Goal: Task Accomplishment & Management: Use online tool/utility

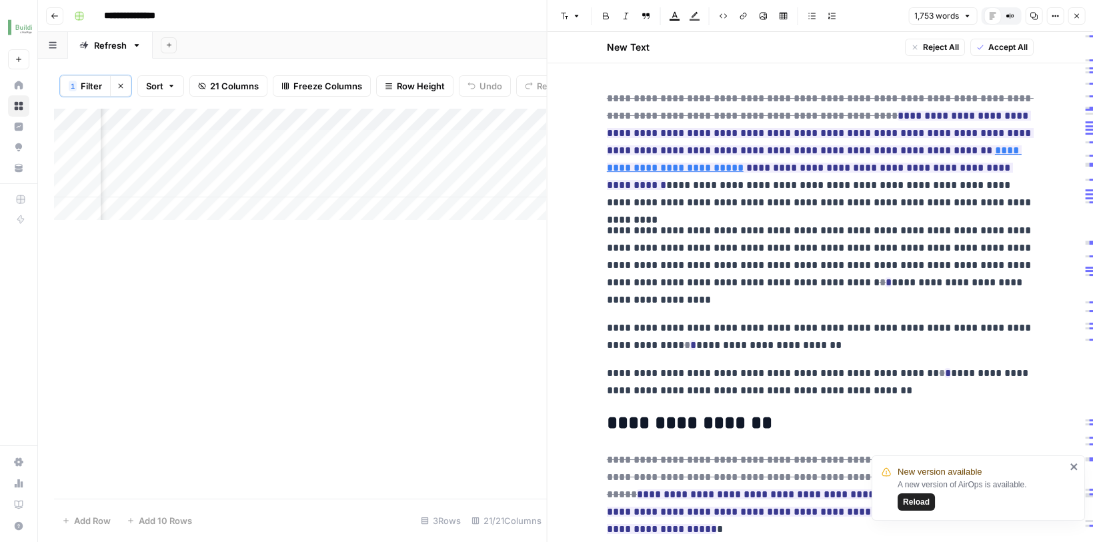
scroll to position [0, 2265]
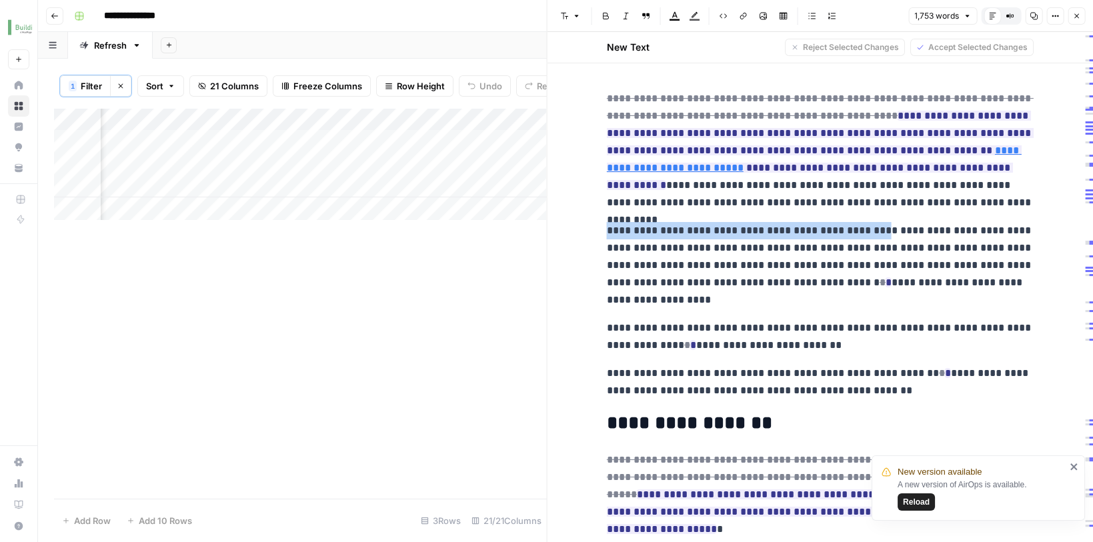
drag, startPoint x: 606, startPoint y: 225, endPoint x: 880, endPoint y: 229, distance: 274.1
click at [880, 229] on p "**********" at bounding box center [820, 265] width 427 height 87
click at [1072, 462] on icon "close" at bounding box center [1074, 466] width 9 height 11
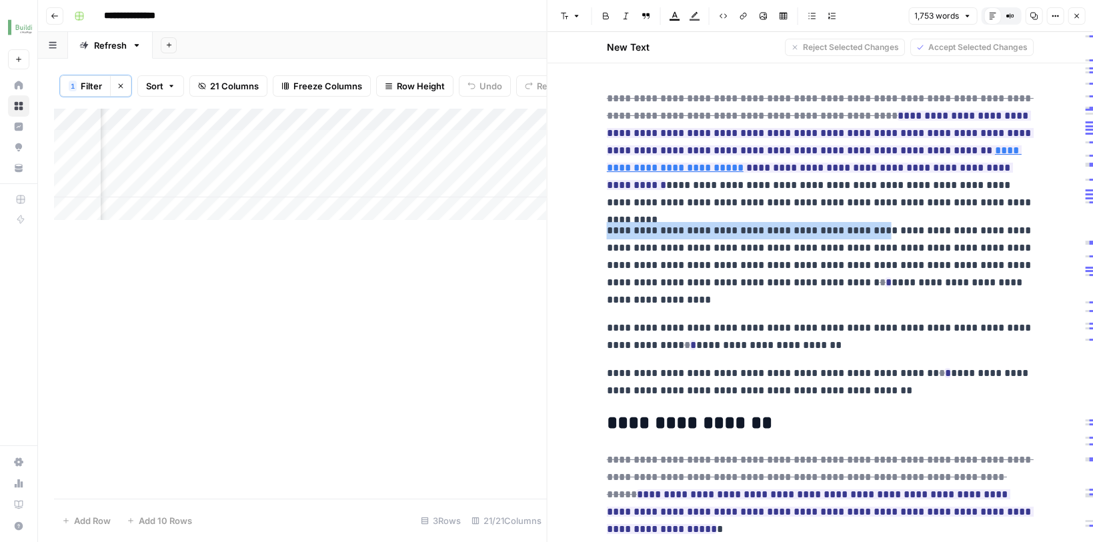
click at [834, 208] on p "**********" at bounding box center [820, 150] width 427 height 121
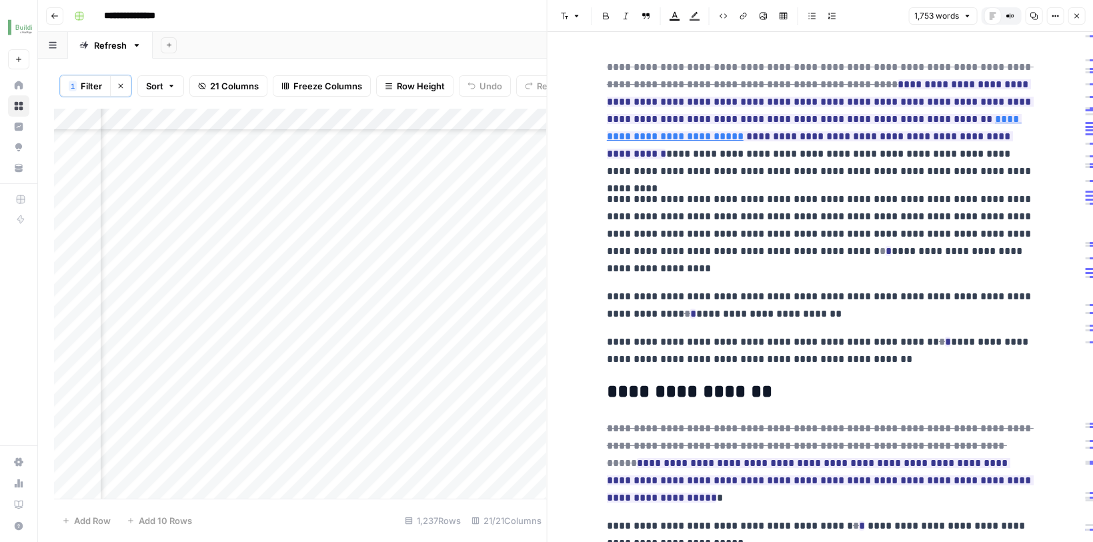
scroll to position [0, 2237]
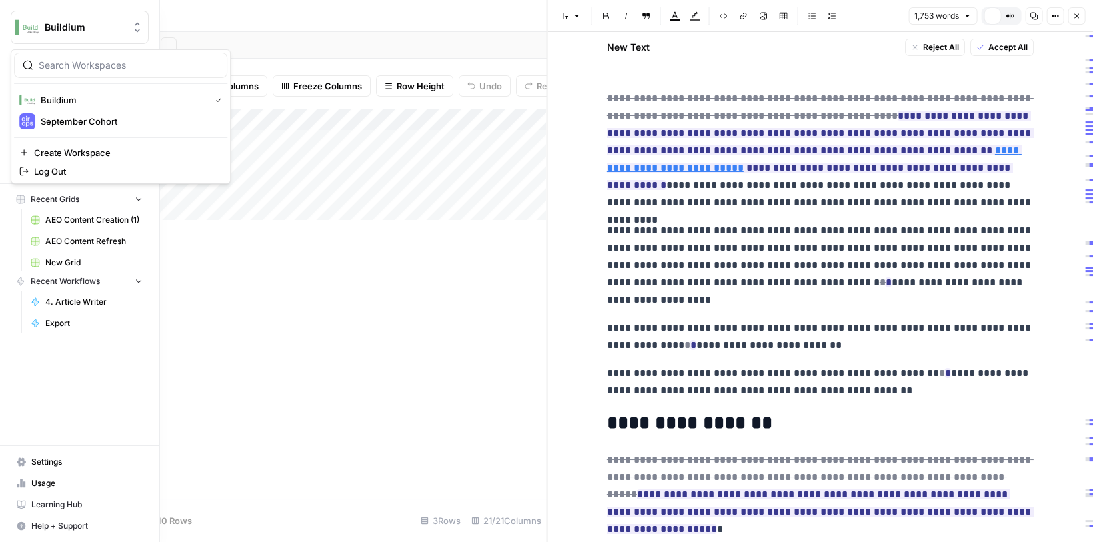
click at [31, 30] on img "Workspace: Buildium" at bounding box center [27, 27] width 24 height 24
click at [33, 117] on img "button" at bounding box center [27, 121] width 16 height 16
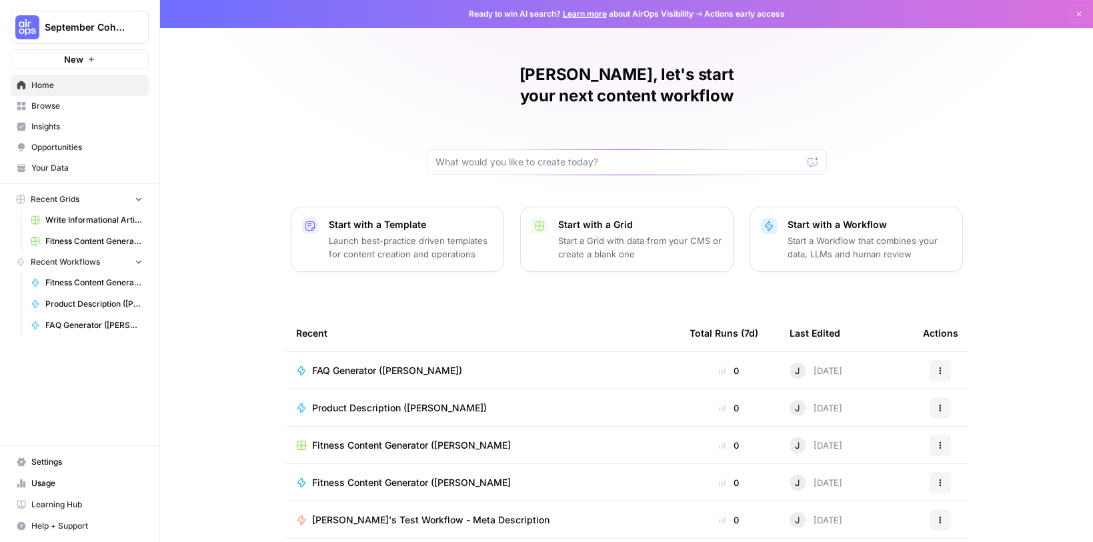
click at [94, 63] on icon "button" at bounding box center [91, 59] width 8 height 8
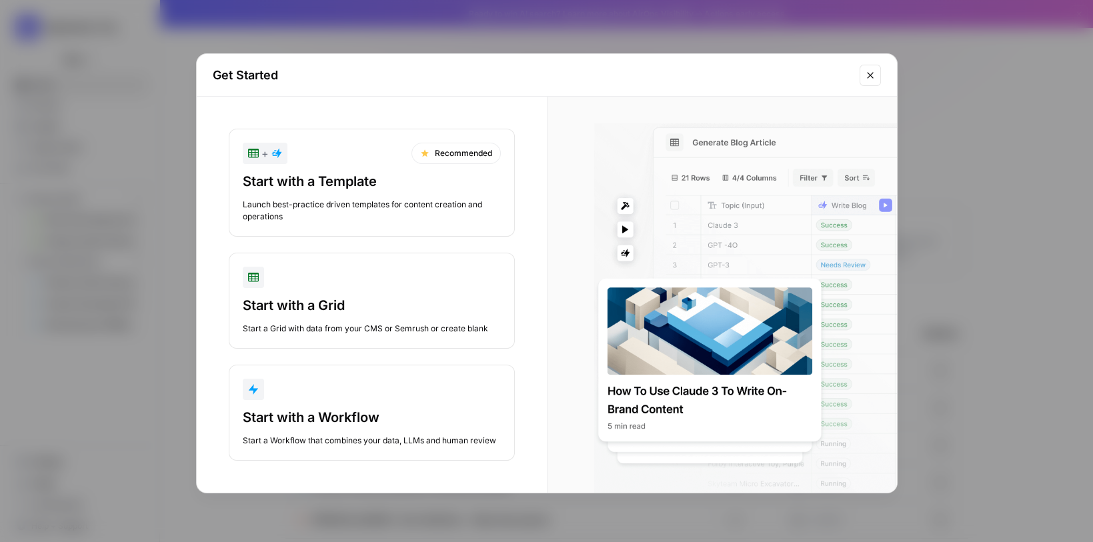
click at [861, 89] on div "Get Started" at bounding box center [547, 75] width 700 height 43
click at [867, 81] on button "Close modal" at bounding box center [870, 75] width 21 height 21
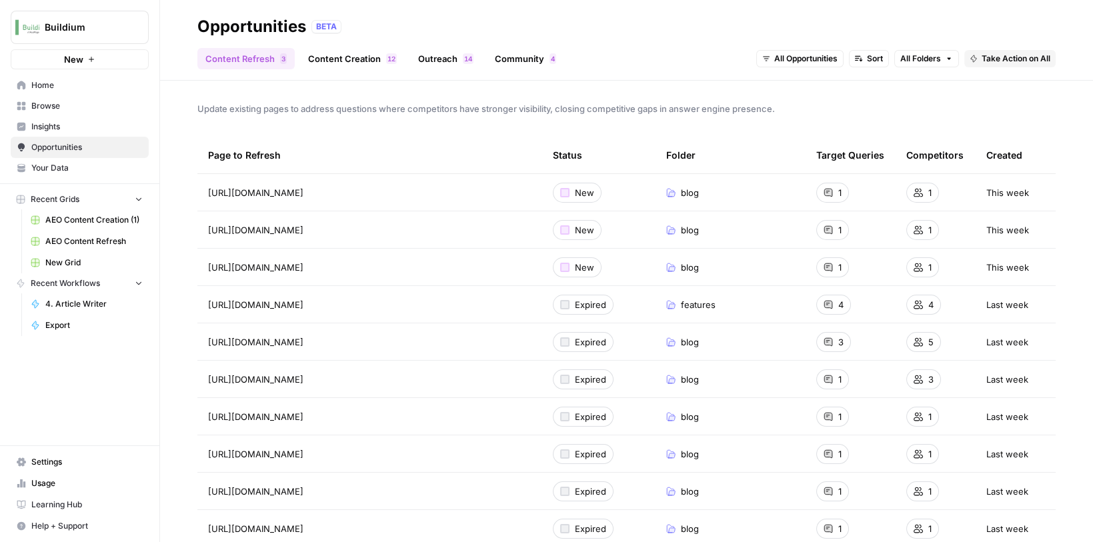
click at [75, 236] on span "AEO Content Refresh" at bounding box center [93, 241] width 97 height 12
click at [65, 219] on span "AEO Content Creation (1)" at bounding box center [93, 220] width 97 height 12
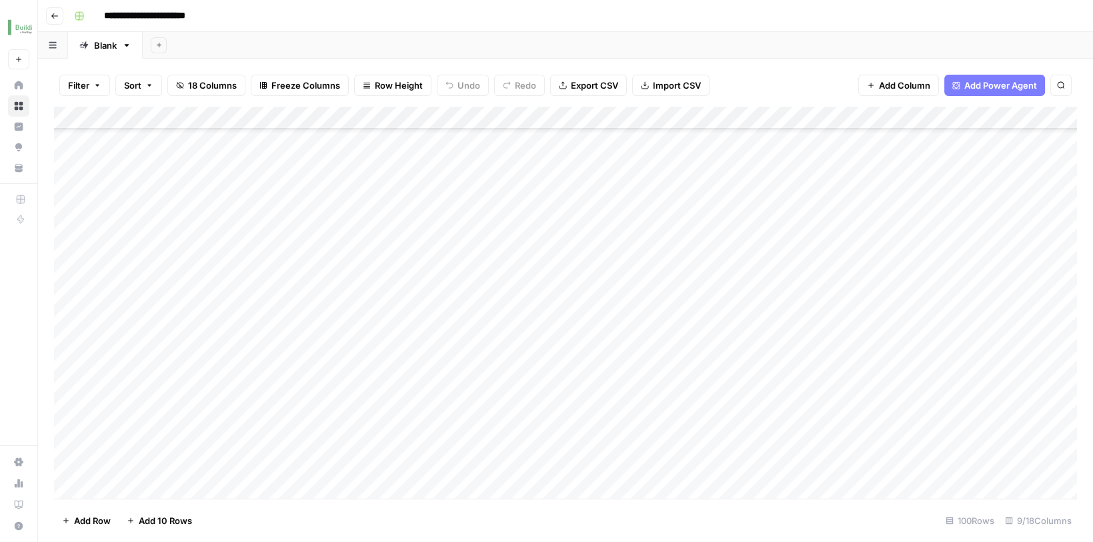
scroll to position [284, 0]
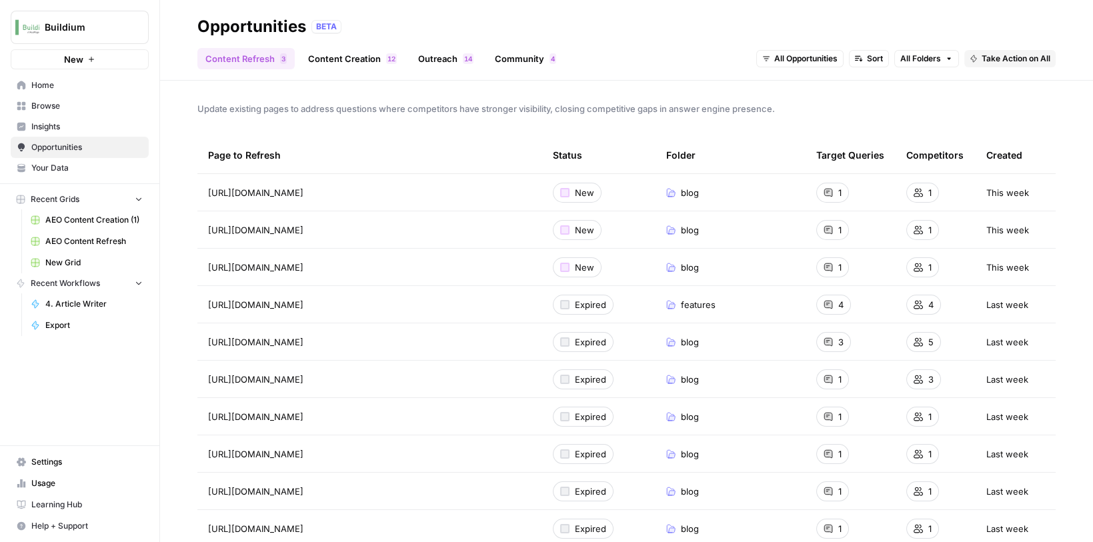
click at [75, 219] on span "AEO Content Creation (1)" at bounding box center [93, 220] width 97 height 12
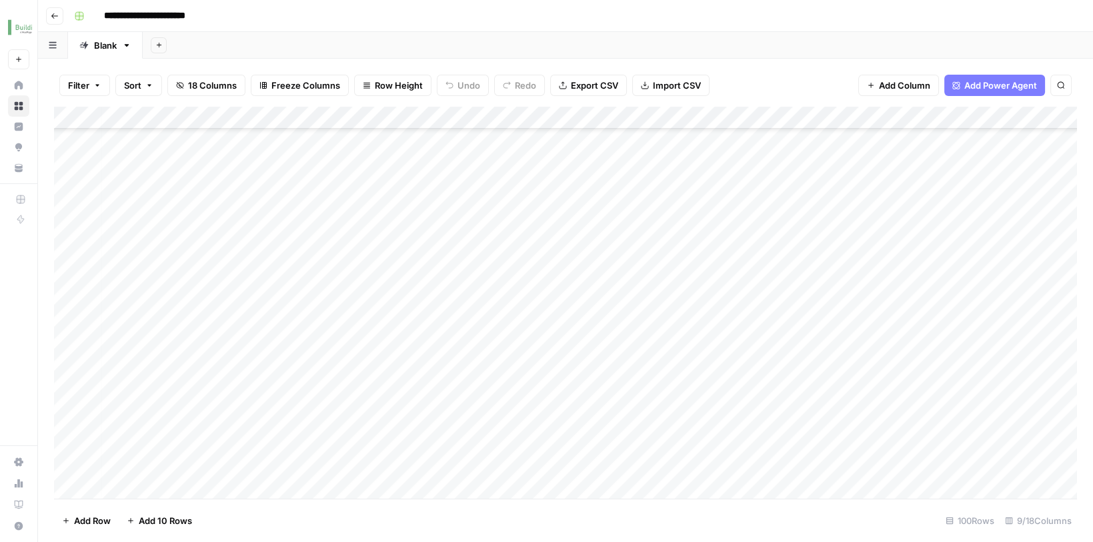
scroll to position [0, 3]
click at [56, 14] on icon "button" at bounding box center [55, 16] width 8 height 8
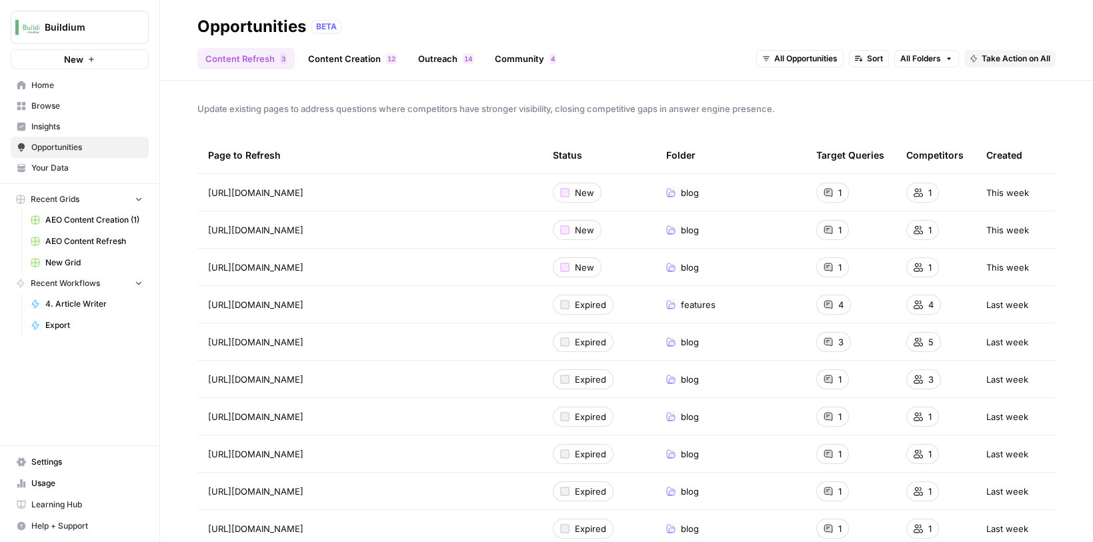
click at [321, 59] on link "Content Creation 2 1" at bounding box center [352, 58] width 105 height 21
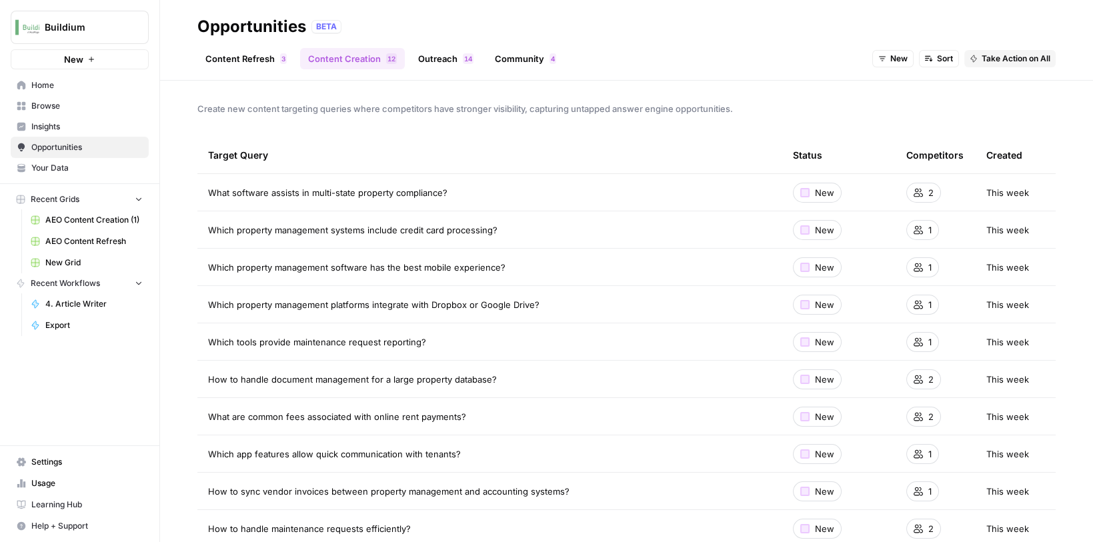
click at [74, 221] on span "AEO Content Creation (1)" at bounding box center [93, 220] width 97 height 12
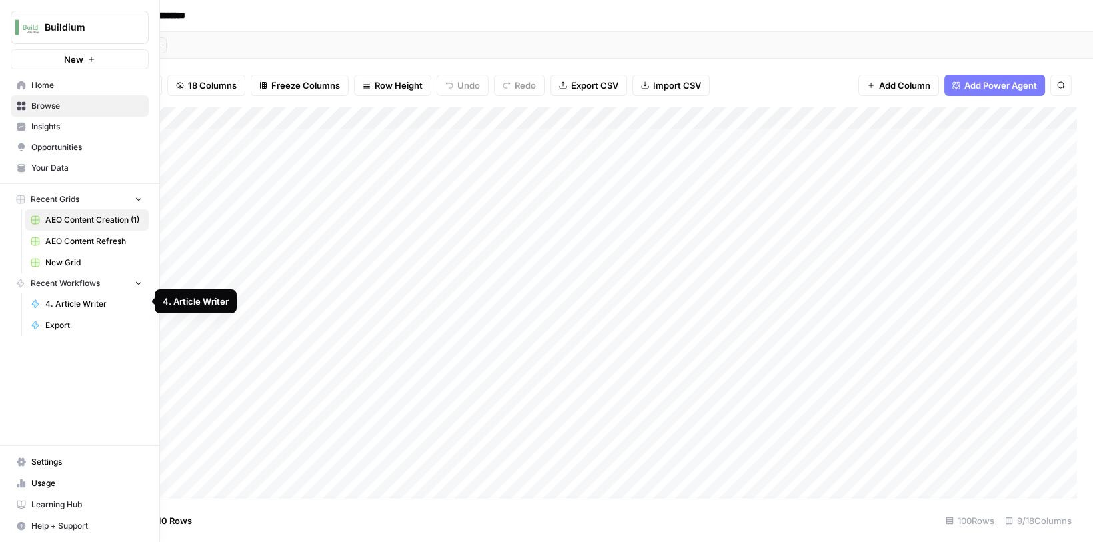
click at [63, 298] on span "4. Article Writer" at bounding box center [93, 304] width 97 height 12
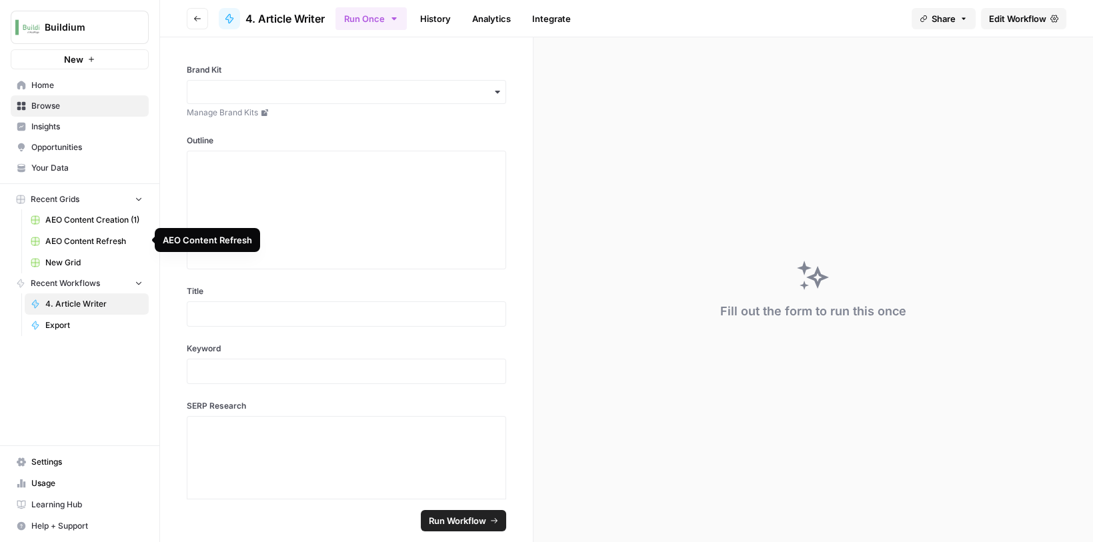
click at [59, 241] on span "AEO Content Refresh" at bounding box center [93, 241] width 97 height 12
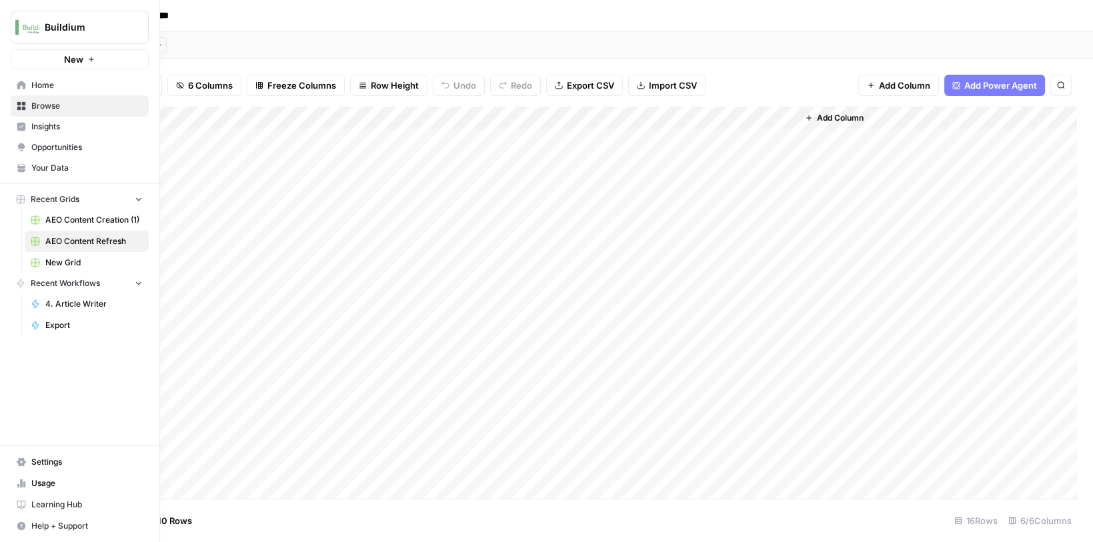
click at [40, 78] on link "Home" at bounding box center [80, 85] width 138 height 21
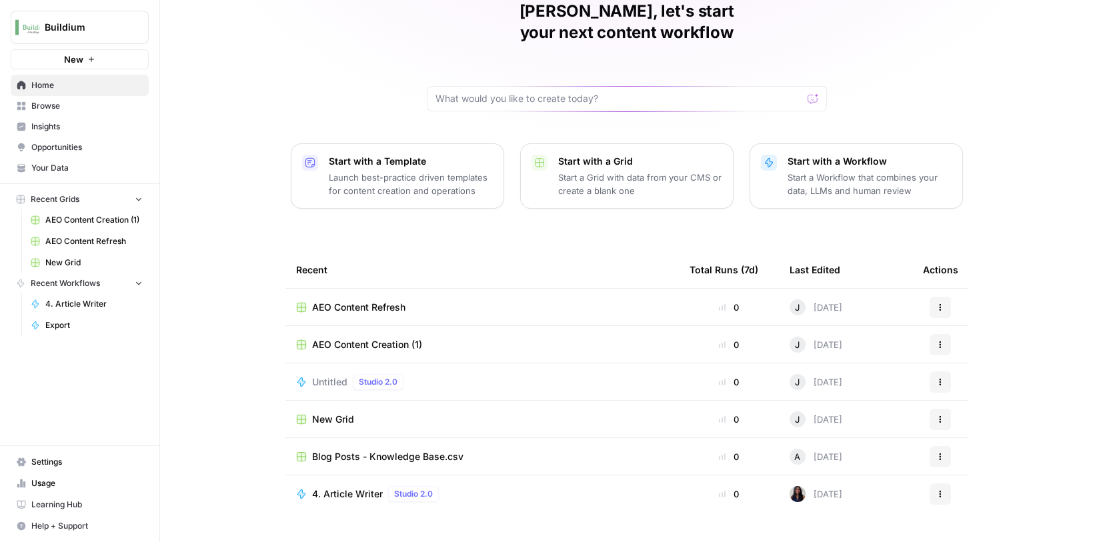
scroll to position [70, 0]
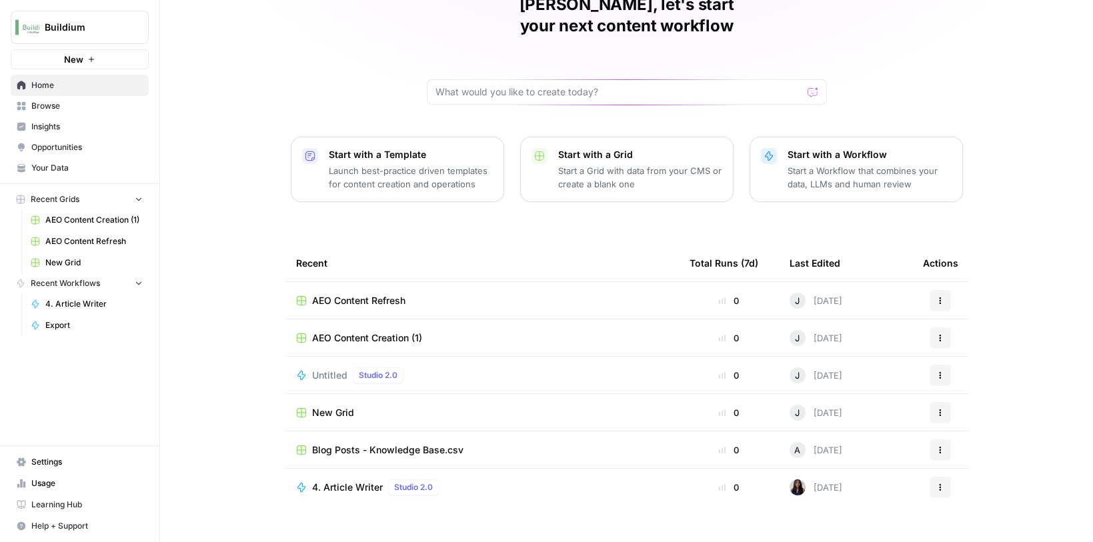
click at [63, 110] on span "Browse" at bounding box center [86, 106] width 111 height 12
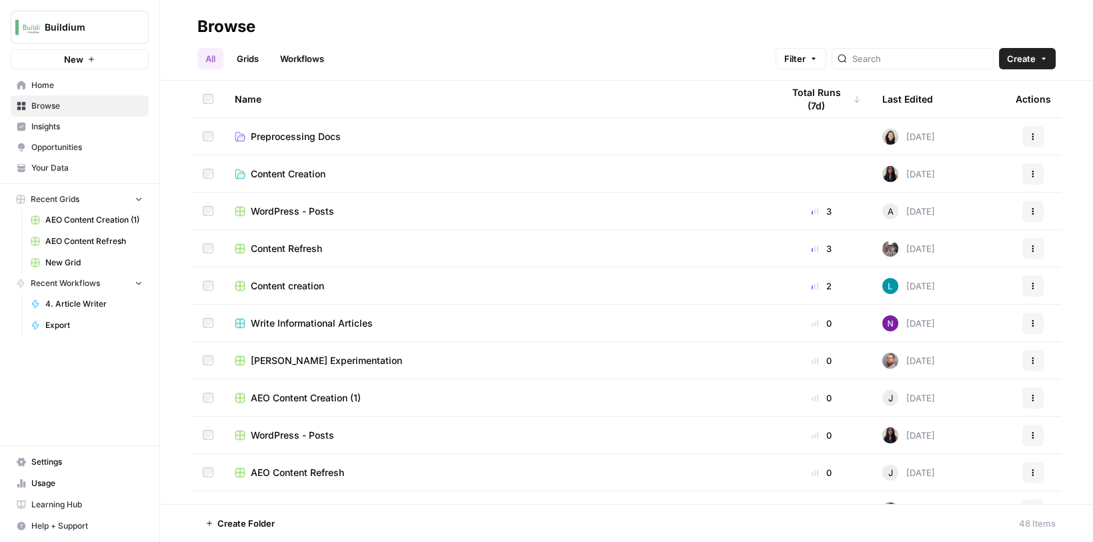
click at [251, 62] on link "Grids" at bounding box center [248, 58] width 38 height 21
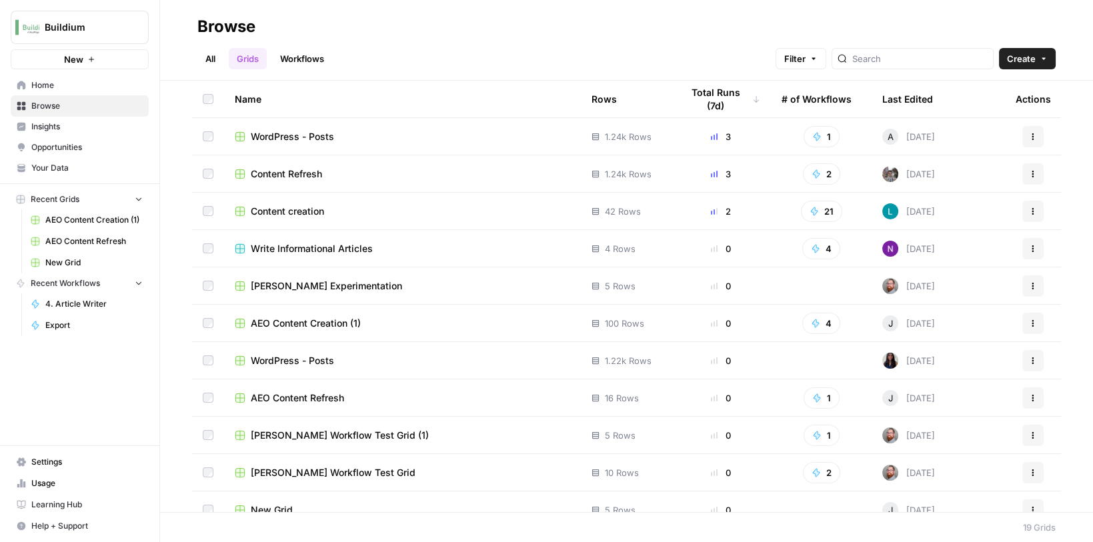
click at [297, 214] on span "Content creation" at bounding box center [287, 211] width 73 height 13
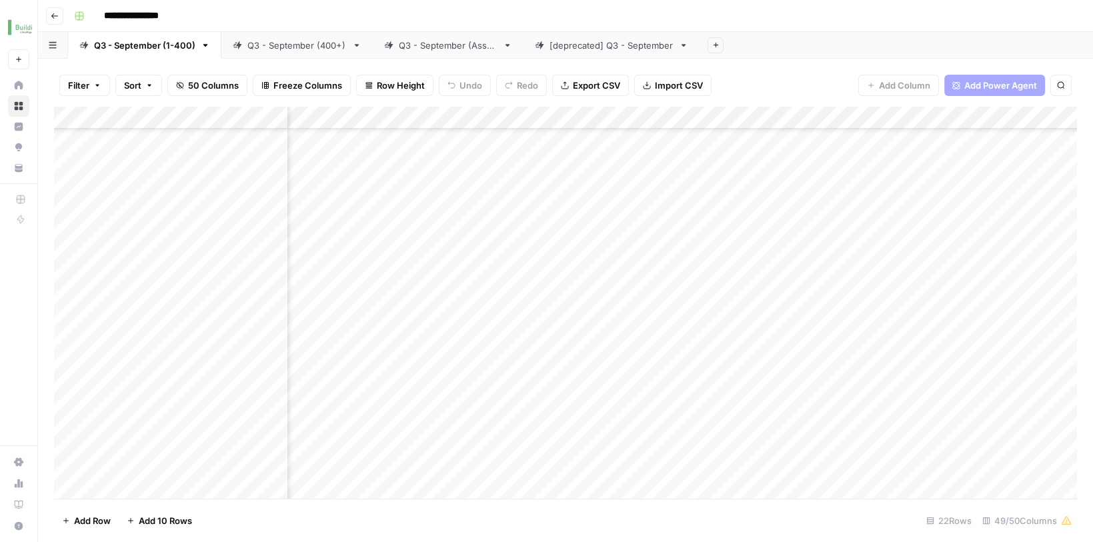
scroll to position [410, 2351]
click at [844, 427] on div "Add Column" at bounding box center [565, 305] width 1023 height 396
click at [916, 418] on div "Add Column" at bounding box center [565, 305] width 1023 height 396
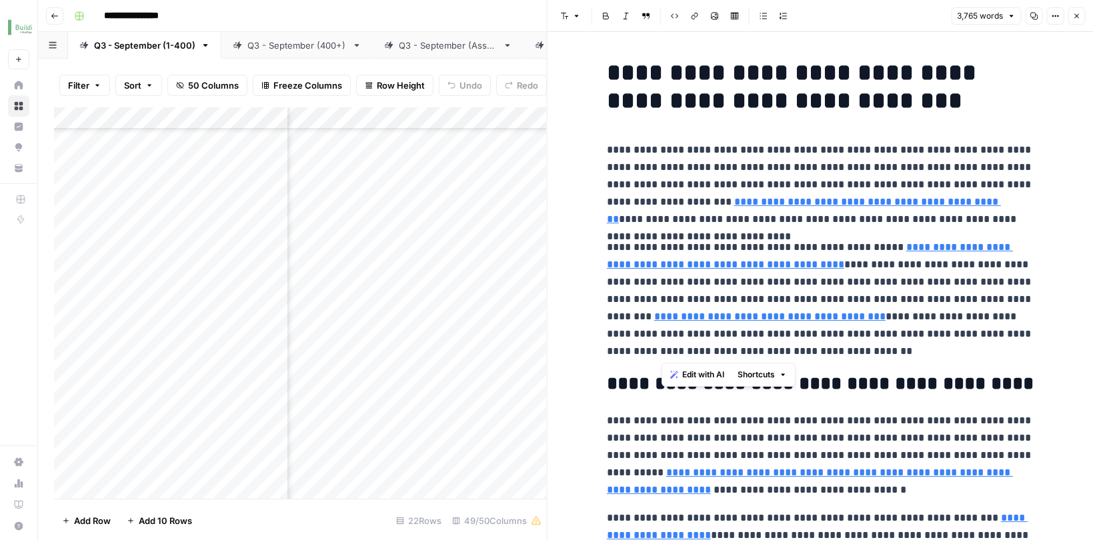
drag, startPoint x: 661, startPoint y: 339, endPoint x: 770, endPoint y: 350, distance: 110.0
click at [770, 350] on p "**********" at bounding box center [820, 299] width 427 height 121
click at [718, 377] on span "Edit with AI" at bounding box center [703, 375] width 42 height 12
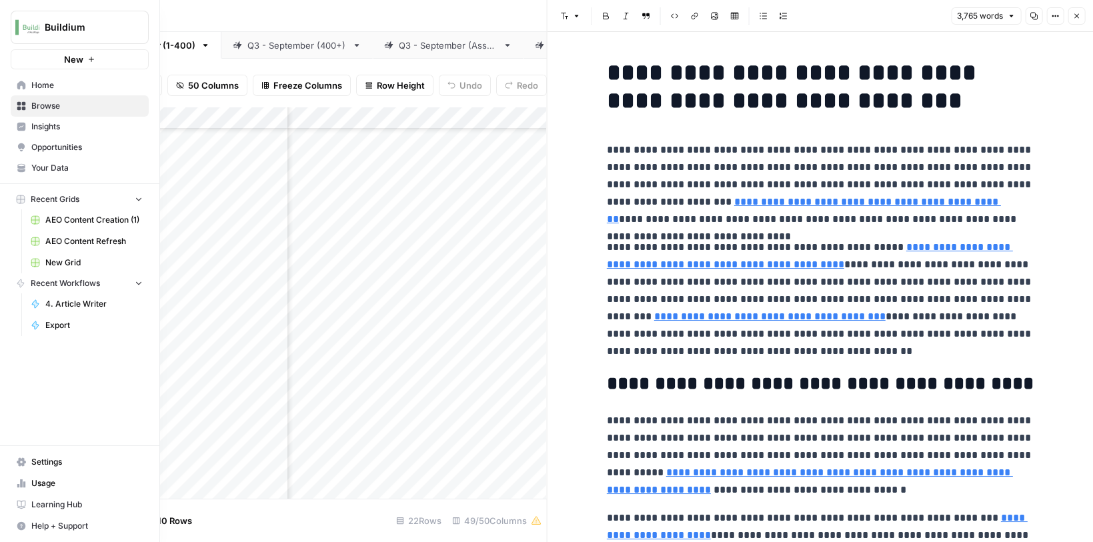
click at [24, 90] on link "Home" at bounding box center [80, 85] width 138 height 21
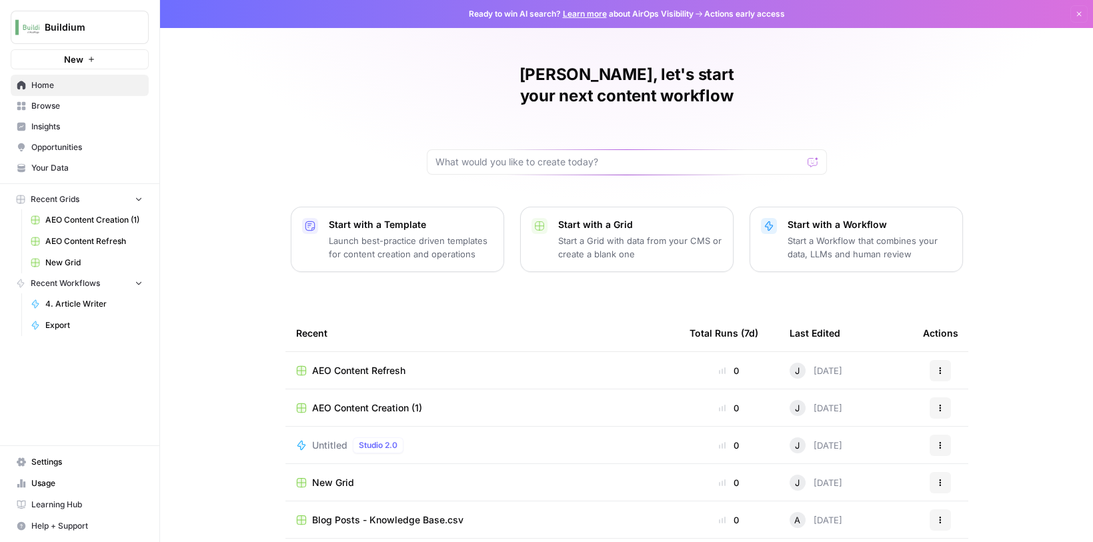
click at [66, 55] on span "New" at bounding box center [73, 59] width 19 height 13
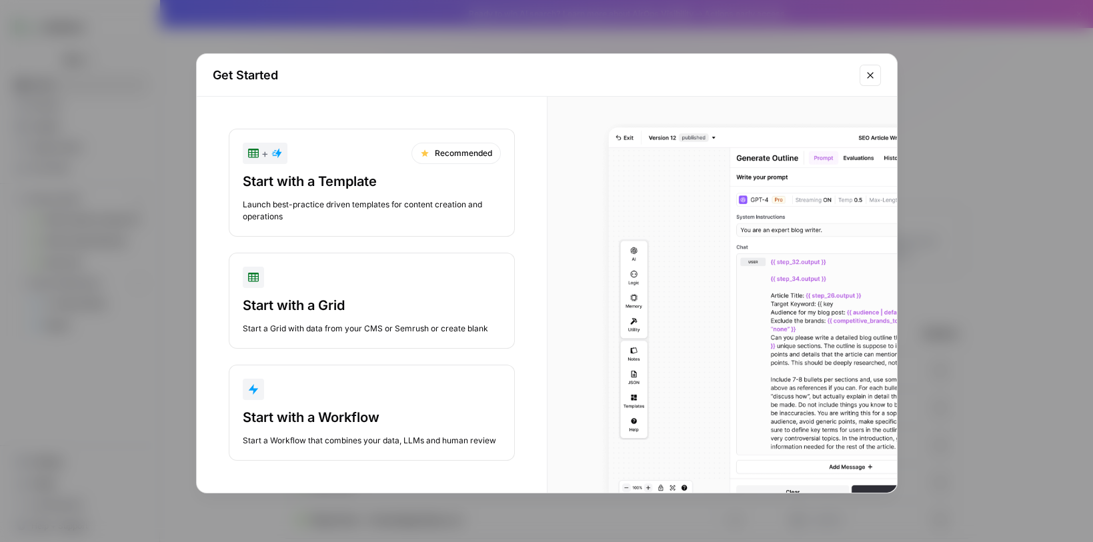
click at [276, 408] on div "Start with a Workflow" at bounding box center [372, 417] width 258 height 19
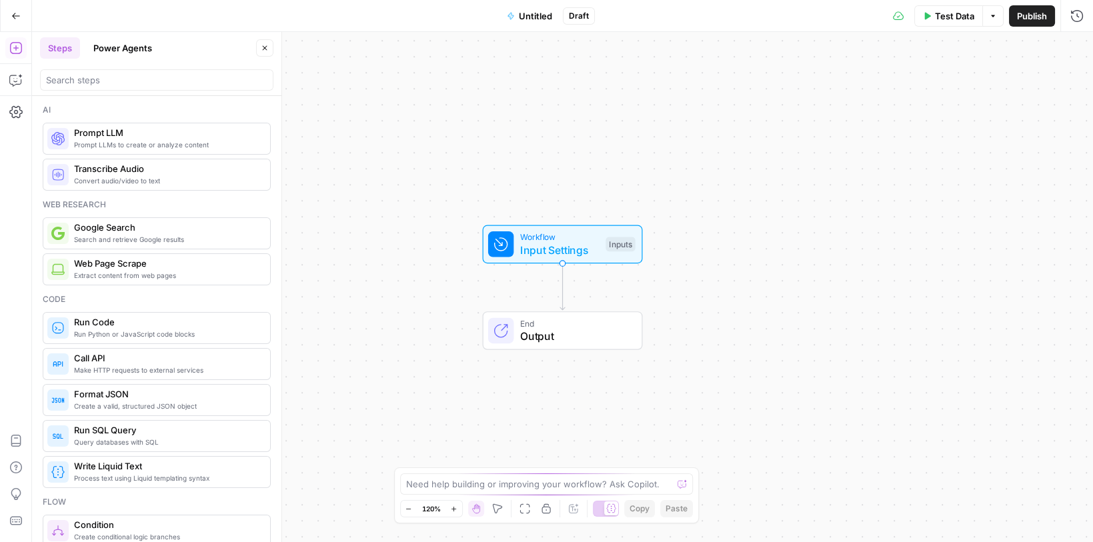
click at [531, 19] on span "Untitled" at bounding box center [535, 15] width 33 height 13
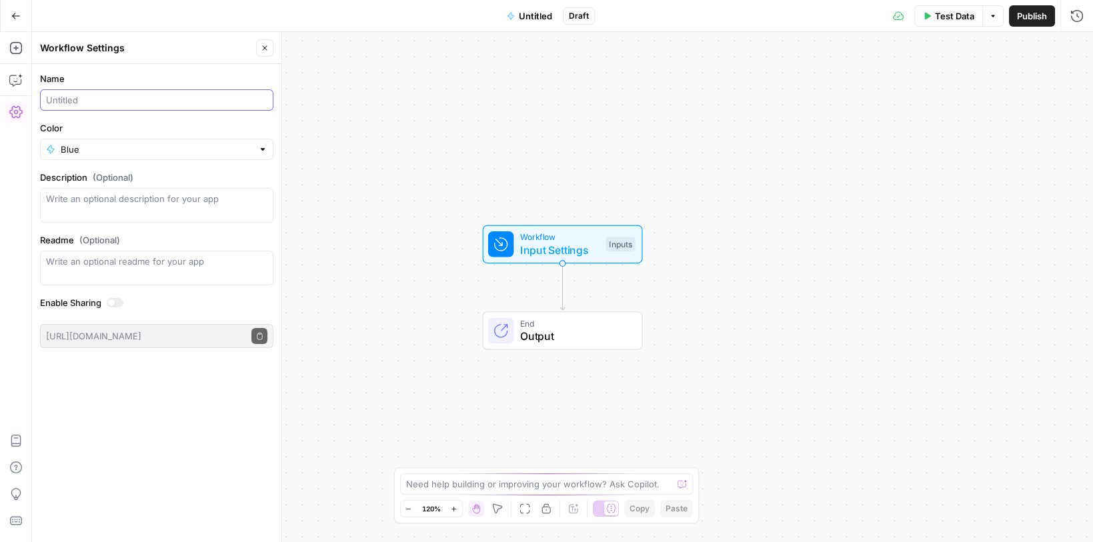
click at [139, 101] on input "Name" at bounding box center [156, 99] width 221 height 13
type input "Buildium Promo Copy Generator"
click at [335, 206] on div "Workflow Input Settings Inputs End Output" at bounding box center [562, 287] width 1061 height 510
